Goal: Task Accomplishment & Management: Use online tool/utility

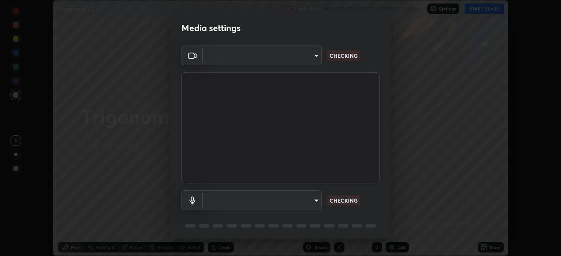
scroll to position [256, 561]
type input "c7661abdb2026871ead36f205add4b28eed2acd2256a3062a57d90756d6a7fda"
click at [315, 202] on body "Erase all Trigonometry 2 Recording WAS SCHEDULED TO START AT 5:46 PM Settings S…" at bounding box center [280, 128] width 561 height 256
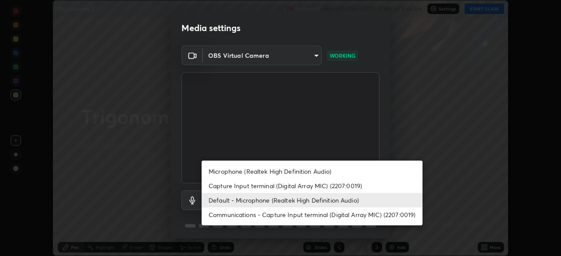
click at [272, 186] on li "Capture Input terminal (Digital Array MIC) (2207:0019)" at bounding box center [312, 186] width 221 height 14
type input "1f208b229cdf631e187f4fb40cd7198f0d0a87cb6163ca1f0d036684ca771324"
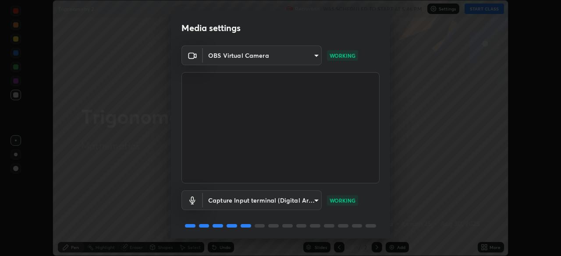
scroll to position [31, 0]
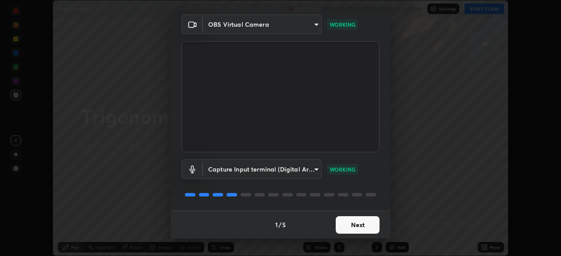
click at [358, 230] on button "Next" at bounding box center [358, 225] width 44 height 18
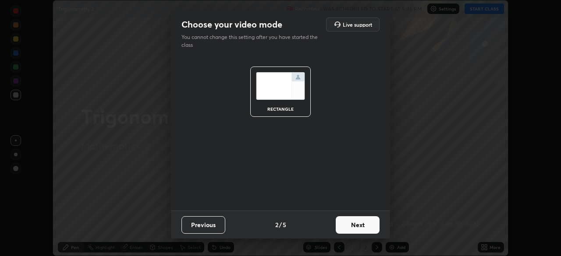
scroll to position [0, 0]
click at [363, 227] on button "Next" at bounding box center [358, 225] width 44 height 18
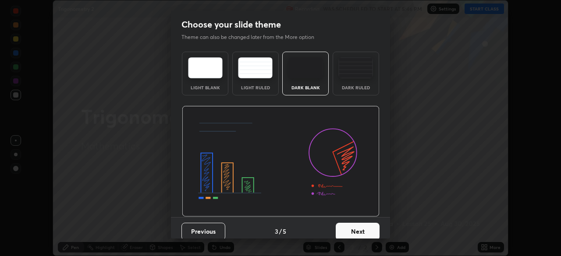
click at [362, 232] on button "Next" at bounding box center [358, 232] width 44 height 18
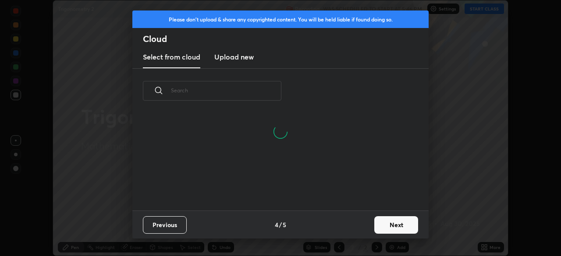
click at [393, 223] on button "Next" at bounding box center [396, 225] width 44 height 18
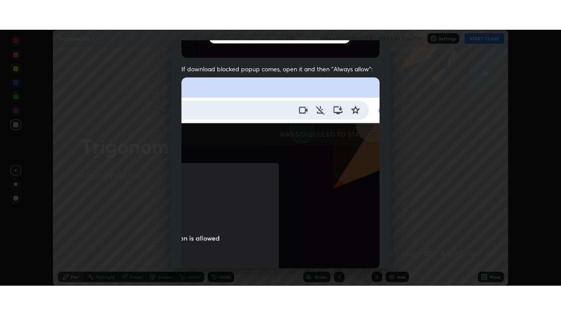
scroll to position [210, 0]
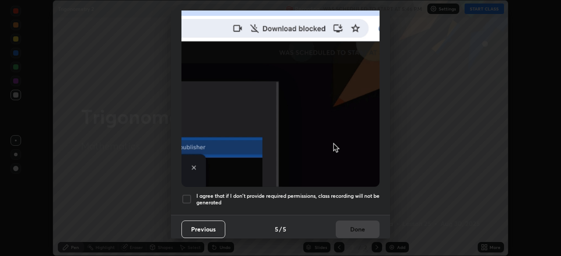
click at [190, 198] on div at bounding box center [186, 199] width 11 height 11
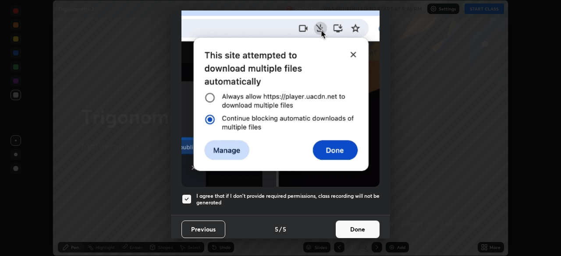
click at [354, 224] on button "Done" at bounding box center [358, 230] width 44 height 18
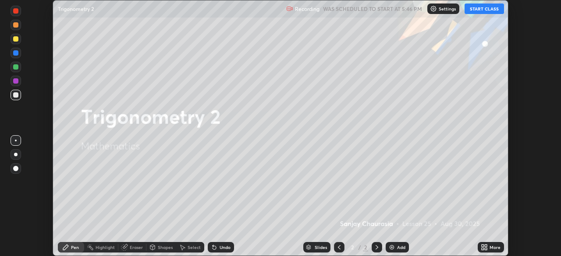
click at [481, 10] on button "START CLASS" at bounding box center [483, 9] width 39 height 11
click at [399, 247] on div "Add" at bounding box center [401, 247] width 8 height 4
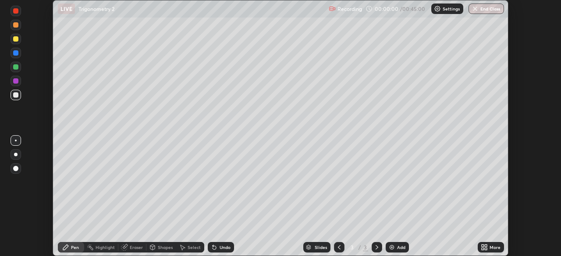
click at [483, 247] on icon at bounding box center [483, 246] width 2 height 2
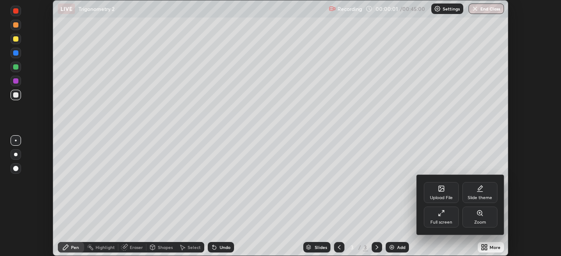
click at [442, 216] on icon at bounding box center [441, 213] width 7 height 7
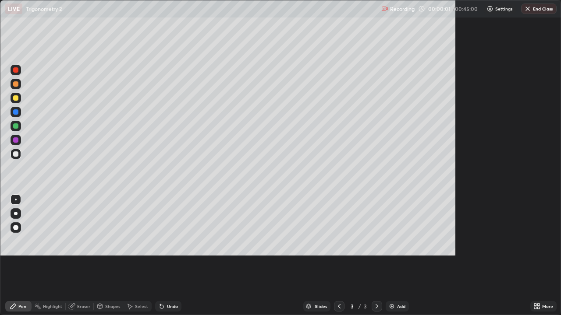
scroll to position [315, 561]
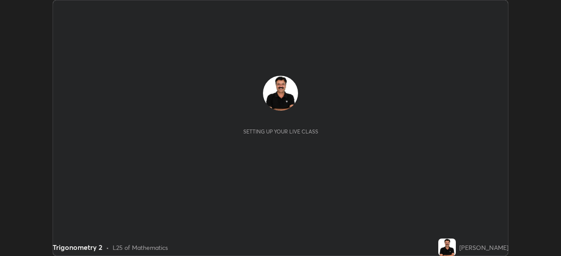
scroll to position [256, 561]
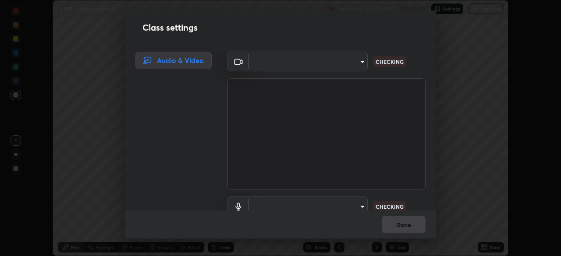
type input "c7661abdb2026871ead36f205add4b28eed2acd2256a3062a57d90756d6a7fda"
click at [361, 61] on body "Erase all LIVE Trigonometry 2 Recording 00:02:37 / 00:45:00 Settings End Class …" at bounding box center [280, 128] width 561 height 256
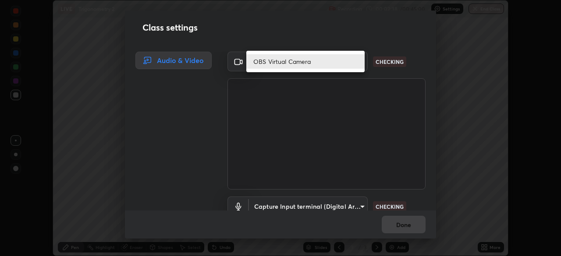
click at [349, 62] on li "OBS Virtual Camera" at bounding box center [305, 61] width 118 height 14
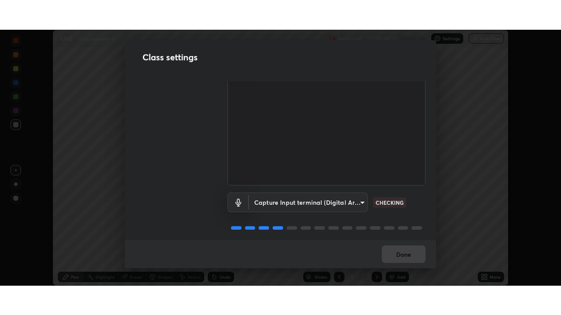
scroll to position [40, 0]
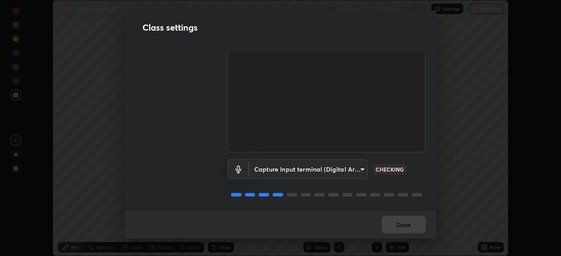
click at [360, 165] on body "Erase all LIVE Trigonometry 2 Recording 00:02:40 / 00:45:00 Settings End Class …" at bounding box center [280, 128] width 561 height 256
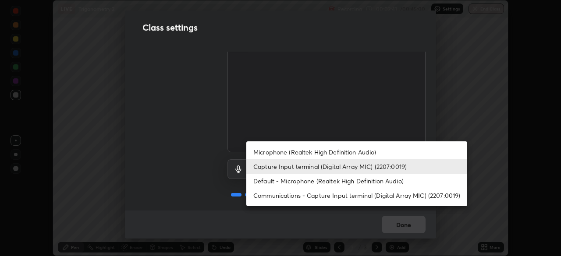
click at [359, 150] on li "Microphone (Realtek High Definition Audio)" at bounding box center [356, 152] width 221 height 14
type input "96fcf24ad01b3a7b421b329ab36215e194257b873513e221a7a03126c554046f"
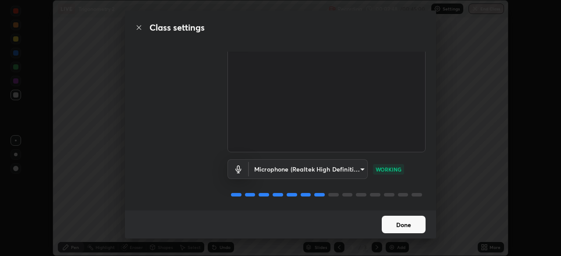
click at [412, 227] on button "Done" at bounding box center [404, 225] width 44 height 18
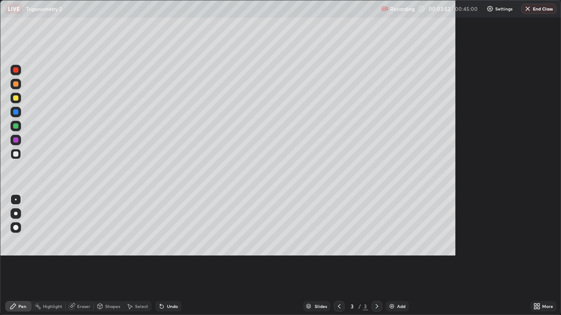
scroll to position [315, 561]
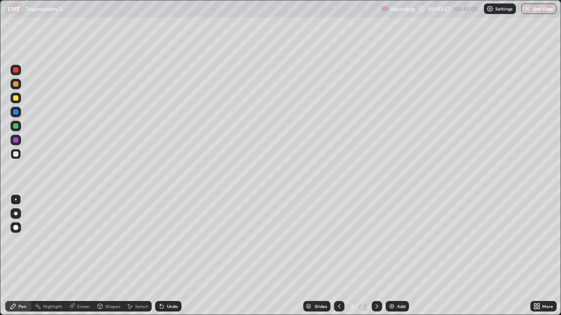
click at [25, 256] on div "Pen" at bounding box center [18, 306] width 26 height 11
click at [17, 153] on div at bounding box center [15, 154] width 5 height 5
click at [16, 95] on div at bounding box center [16, 98] width 11 height 11
click at [87, 256] on div "Eraser" at bounding box center [83, 307] width 13 height 4
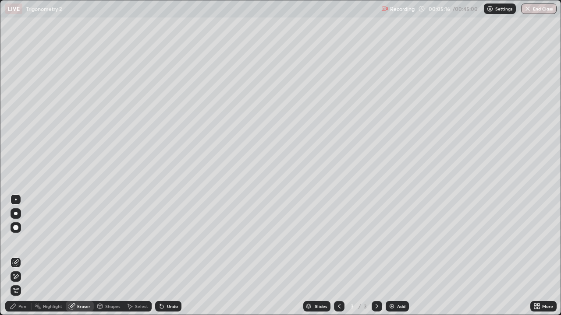
click at [26, 256] on div "Pen" at bounding box center [22, 307] width 8 height 4
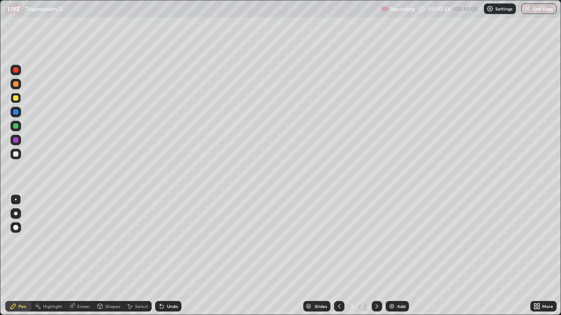
click at [18, 156] on div at bounding box center [16, 154] width 11 height 11
click at [400, 256] on div "Add" at bounding box center [401, 307] width 8 height 4
click at [18, 99] on div at bounding box center [15, 98] width 5 height 5
click at [18, 71] on div at bounding box center [15, 69] width 5 height 5
click at [15, 97] on div at bounding box center [15, 98] width 5 height 5
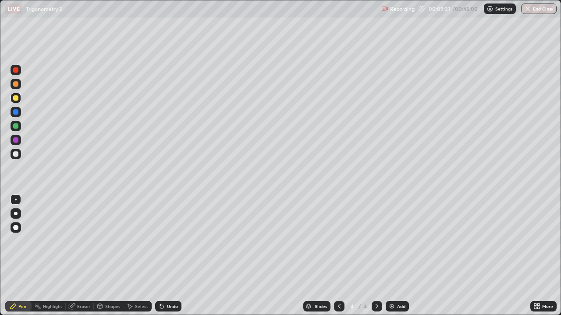
click at [16, 83] on div at bounding box center [15, 83] width 5 height 5
click at [84, 256] on div "Eraser" at bounding box center [83, 307] width 13 height 4
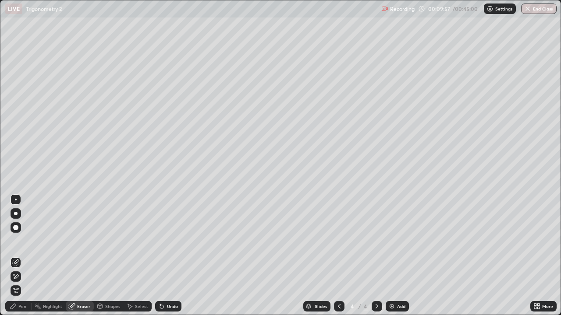
click at [25, 256] on div "Pen" at bounding box center [22, 307] width 8 height 4
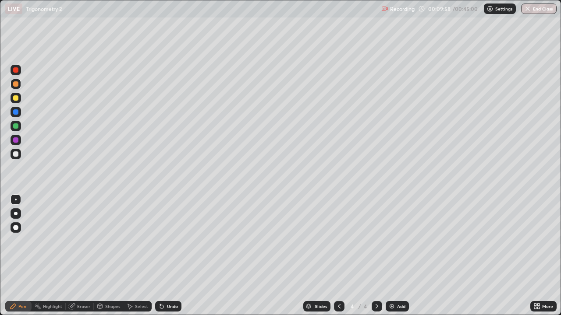
click at [18, 84] on div at bounding box center [15, 83] width 5 height 5
click at [388, 256] on img at bounding box center [391, 306] width 7 height 7
click at [17, 68] on div at bounding box center [15, 69] width 5 height 5
click at [16, 124] on div at bounding box center [15, 126] width 5 height 5
click at [16, 85] on div at bounding box center [15, 83] width 5 height 5
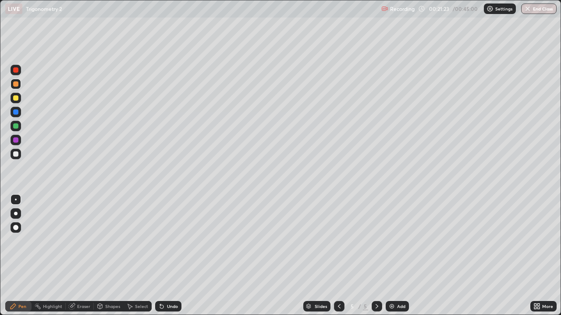
click at [17, 154] on div at bounding box center [15, 154] width 5 height 5
click at [14, 141] on div at bounding box center [15, 140] width 5 height 5
click at [389, 256] on div "Add" at bounding box center [397, 306] width 23 height 11
click at [17, 154] on div at bounding box center [15, 154] width 5 height 5
click at [18, 156] on div at bounding box center [16, 154] width 11 height 11
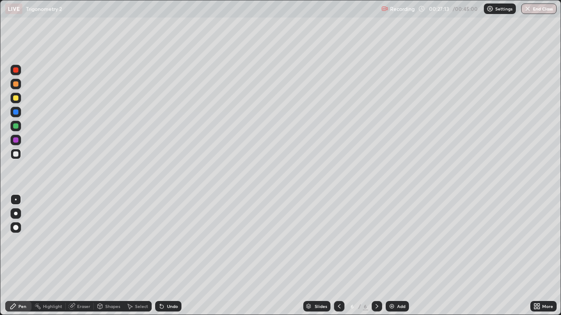
click at [17, 94] on div at bounding box center [16, 98] width 11 height 11
click at [17, 84] on div at bounding box center [15, 83] width 5 height 5
click at [397, 256] on div "Add" at bounding box center [401, 307] width 8 height 4
click at [339, 256] on icon at bounding box center [339, 306] width 7 height 7
click at [392, 256] on img at bounding box center [391, 306] width 7 height 7
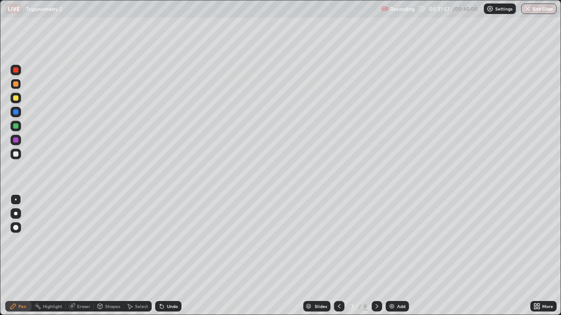
click at [16, 99] on div at bounding box center [15, 98] width 5 height 5
click at [539, 8] on button "End Class" at bounding box center [538, 9] width 35 height 11
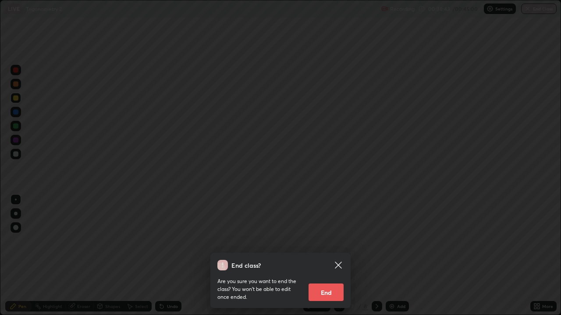
click at [329, 256] on button "End" at bounding box center [325, 293] width 35 height 18
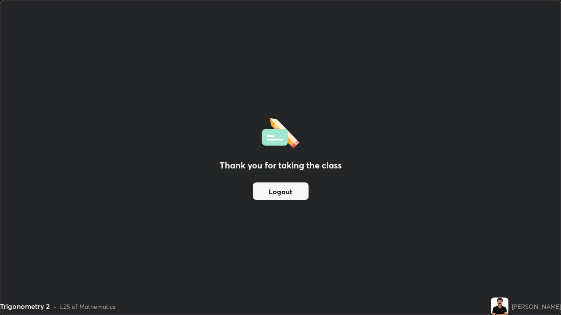
click at [283, 197] on button "Logout" at bounding box center [281, 192] width 56 height 18
